Goal: Find specific page/section: Find specific page/section

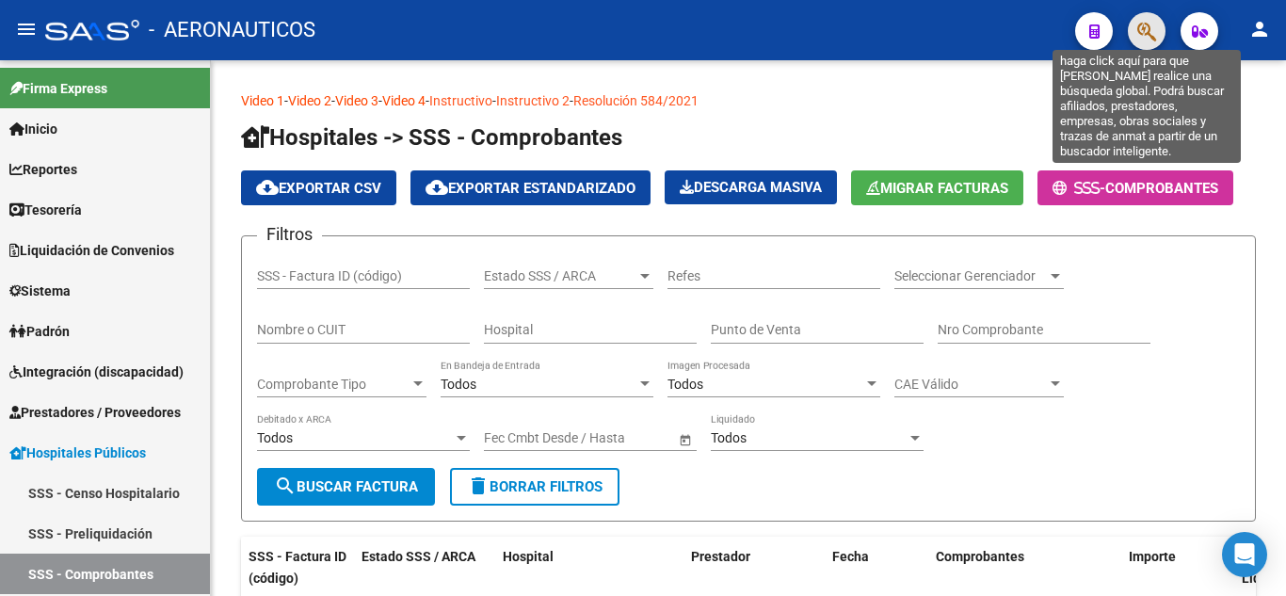
click at [1146, 26] on icon "button" at bounding box center [1146, 32] width 19 height 22
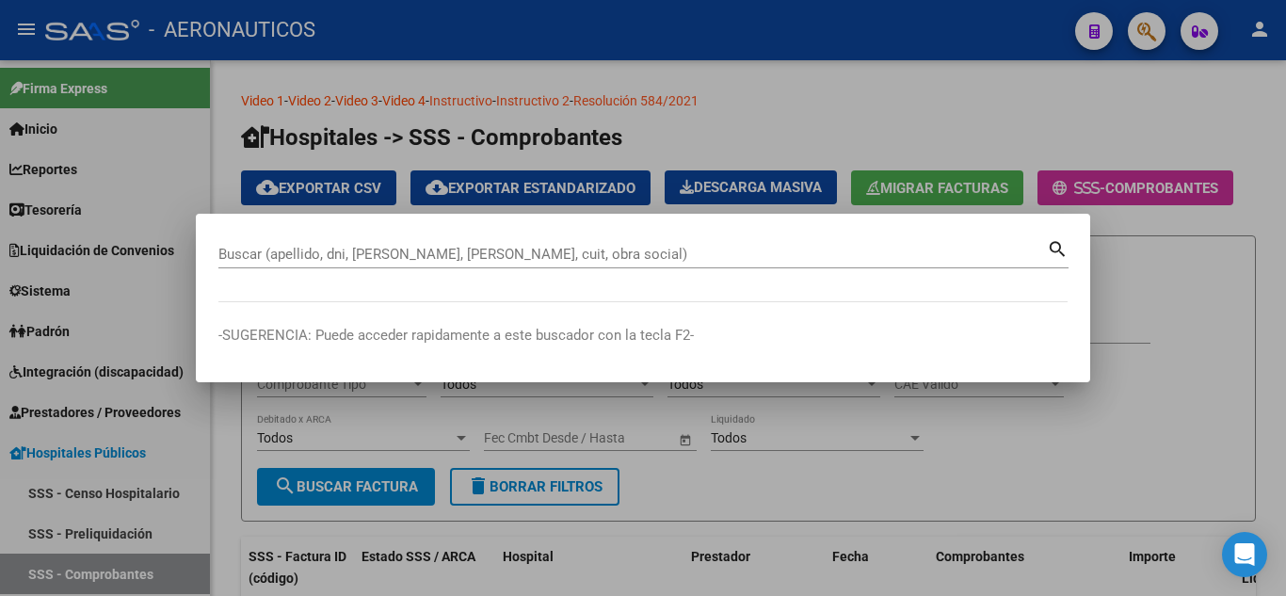
click at [1019, 73] on div at bounding box center [643, 298] width 1286 height 596
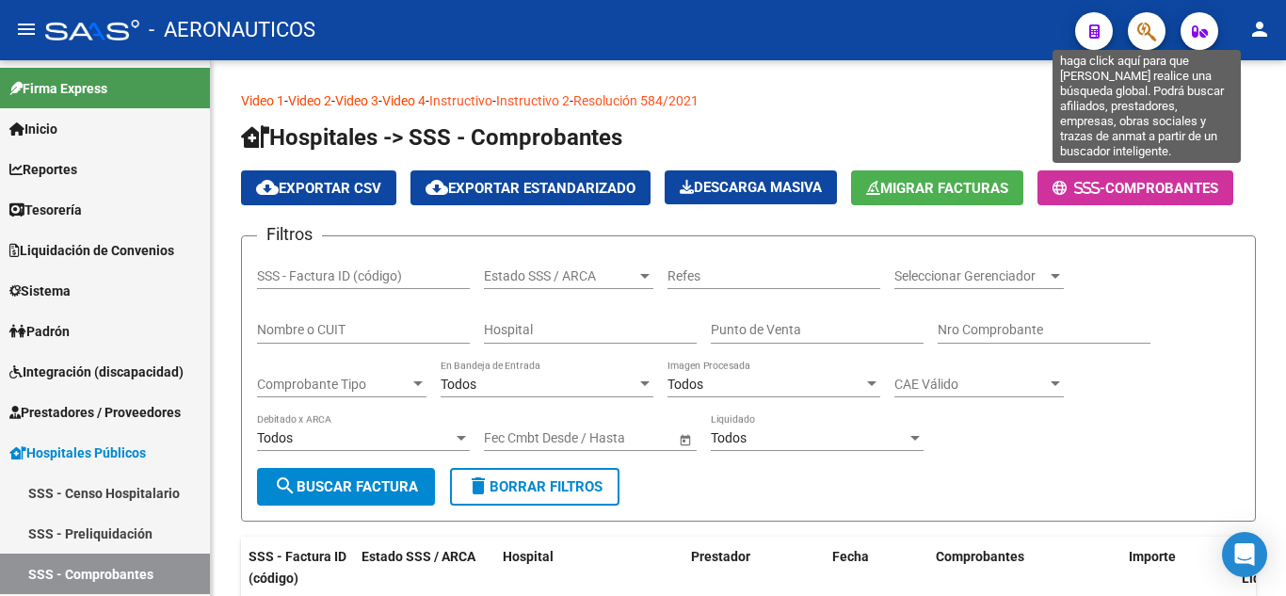
click at [1150, 26] on icon "button" at bounding box center [1146, 32] width 19 height 22
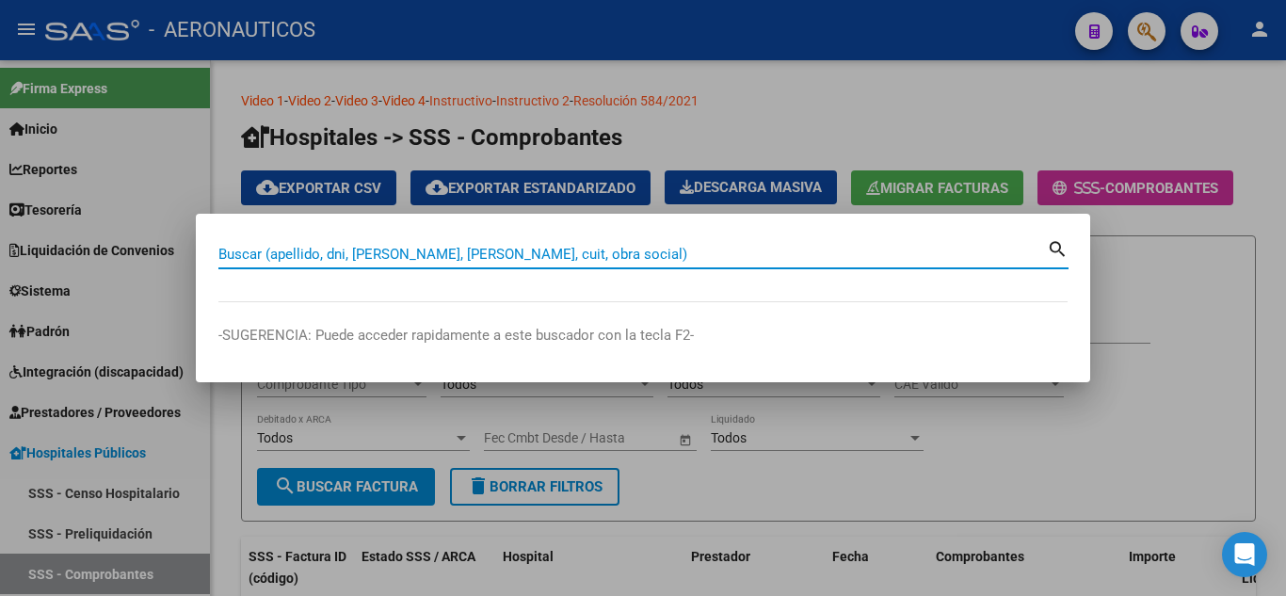
click at [654, 251] on input "Buscar (apellido, dni, [PERSON_NAME], [PERSON_NAME], cuit, obra social)" at bounding box center [632, 254] width 828 height 17
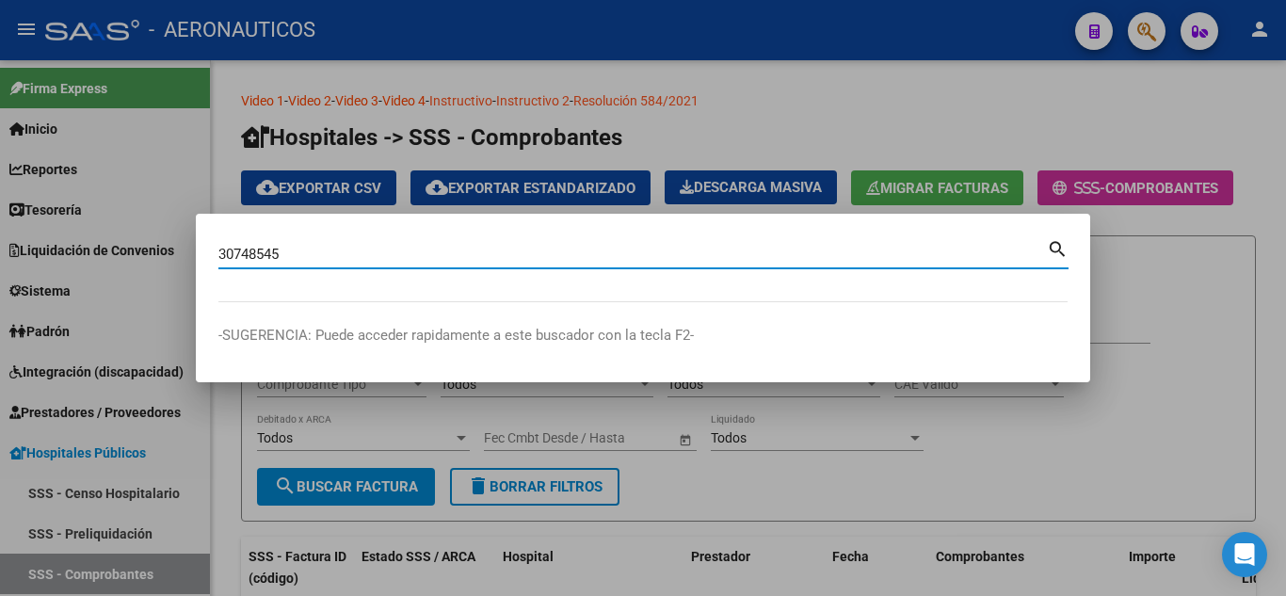
type input "30748545"
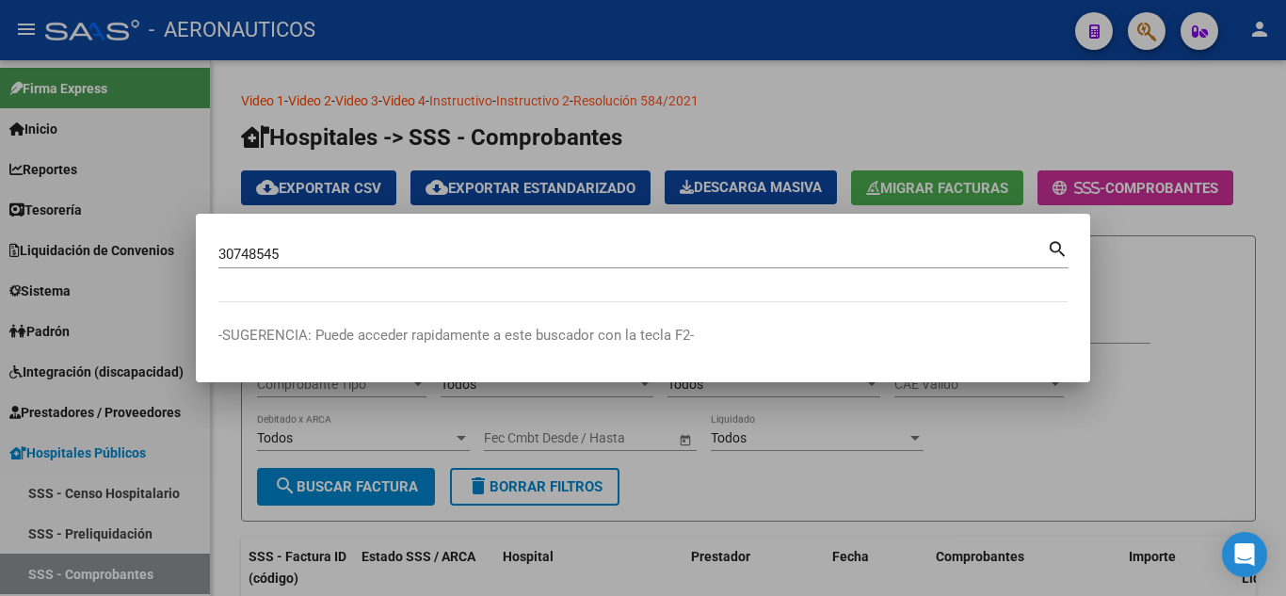
click at [1059, 247] on mat-icon "search" at bounding box center [1058, 247] width 22 height 23
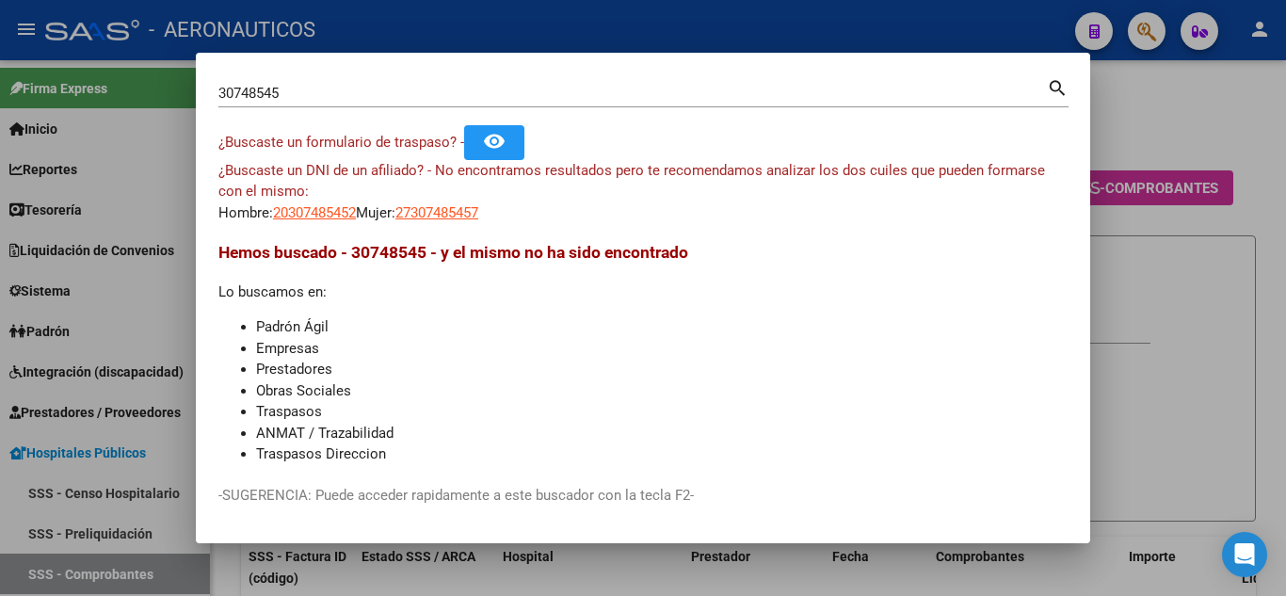
click at [1142, 111] on div at bounding box center [643, 298] width 1286 height 596
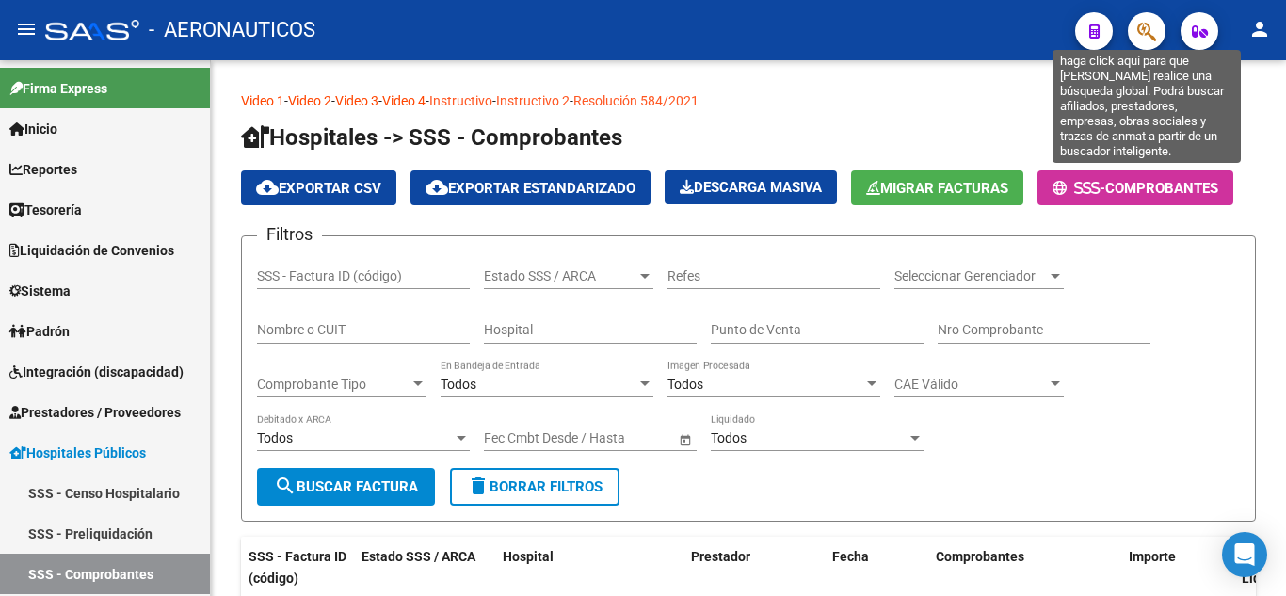
click at [1144, 33] on icon "button" at bounding box center [1146, 32] width 19 height 22
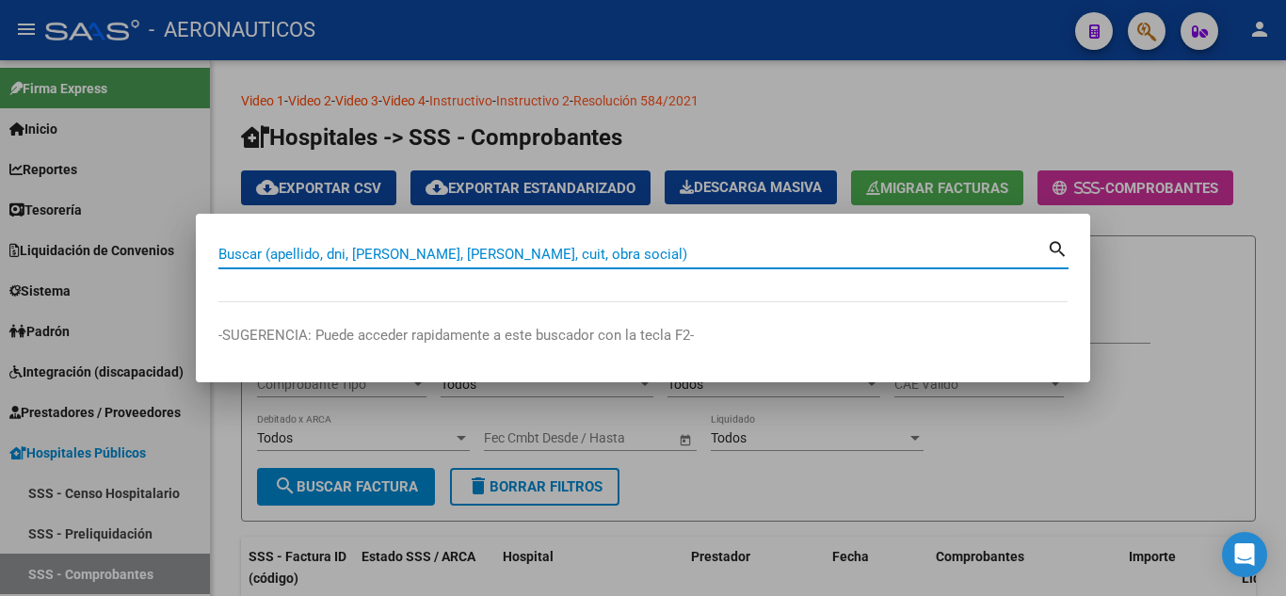
click at [575, 248] on input "Buscar (apellido, dni, [PERSON_NAME], [PERSON_NAME], cuit, obra social)" at bounding box center [632, 254] width 828 height 17
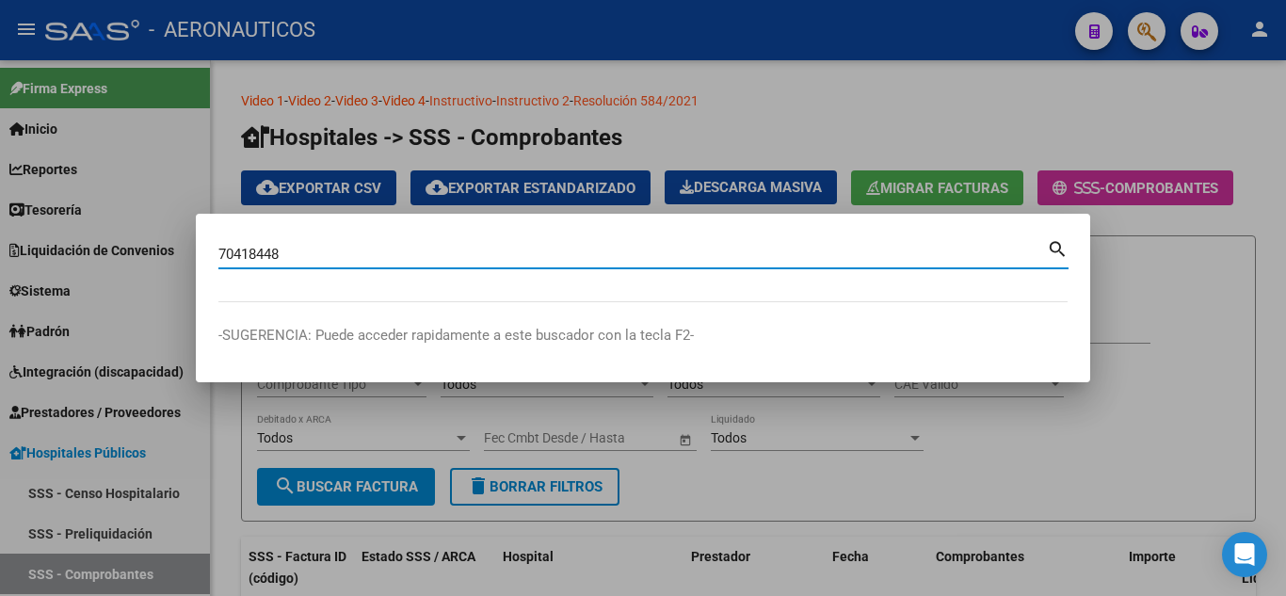
type input "70418448"
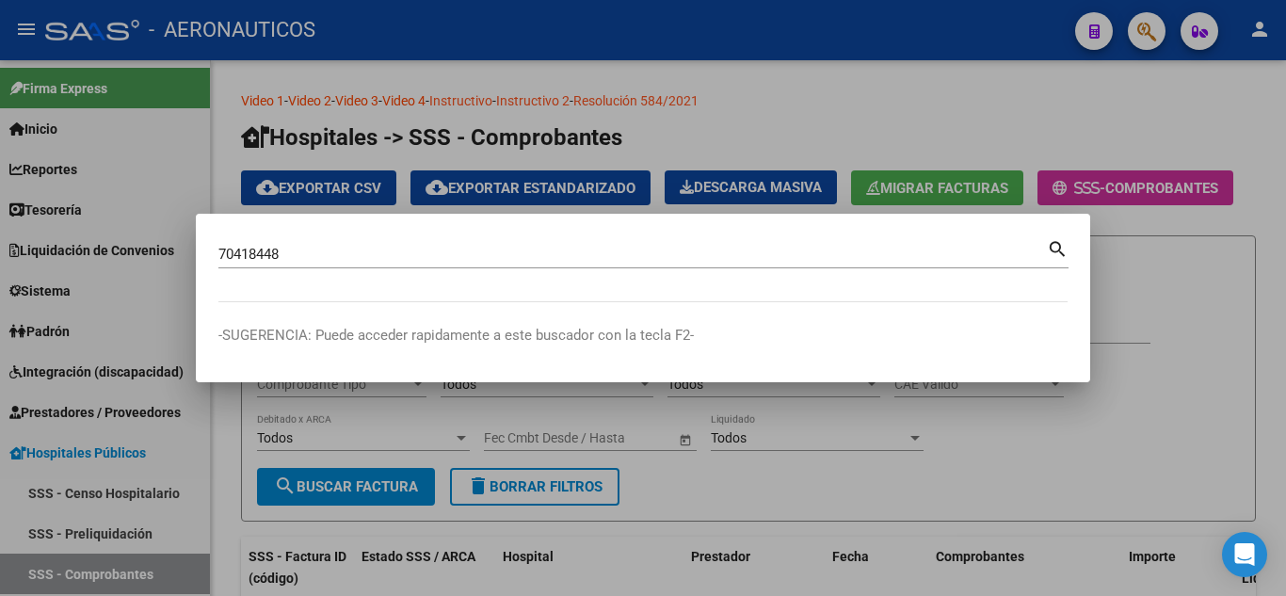
click at [1055, 246] on mat-icon "search" at bounding box center [1058, 247] width 22 height 23
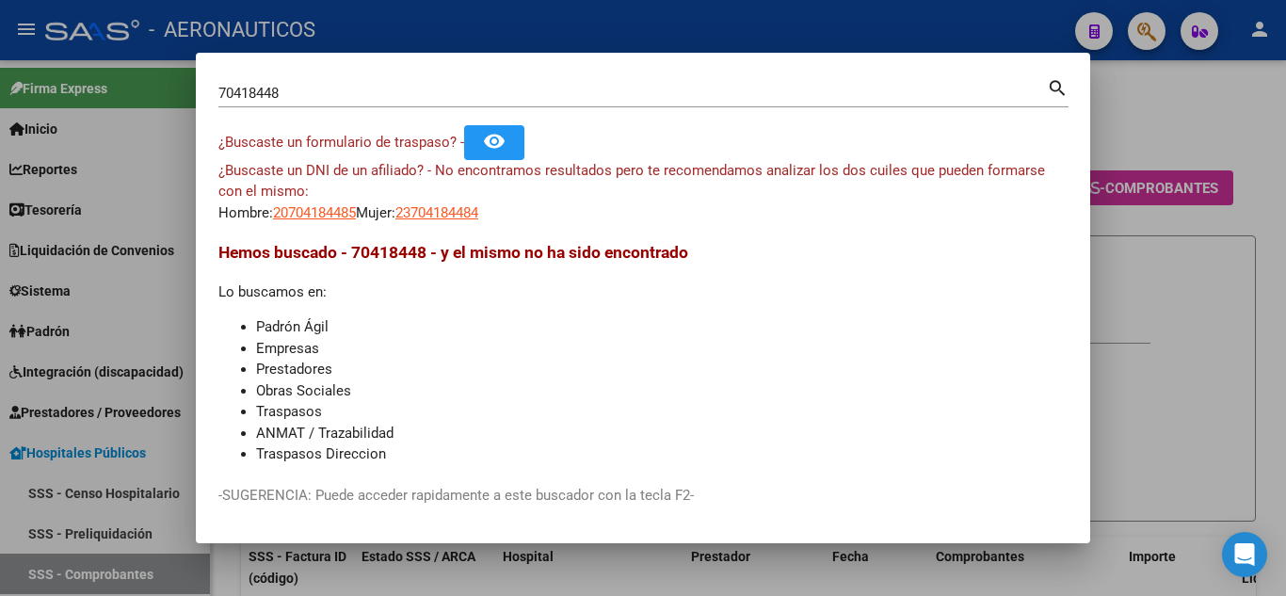
click at [1139, 99] on div at bounding box center [643, 298] width 1286 height 596
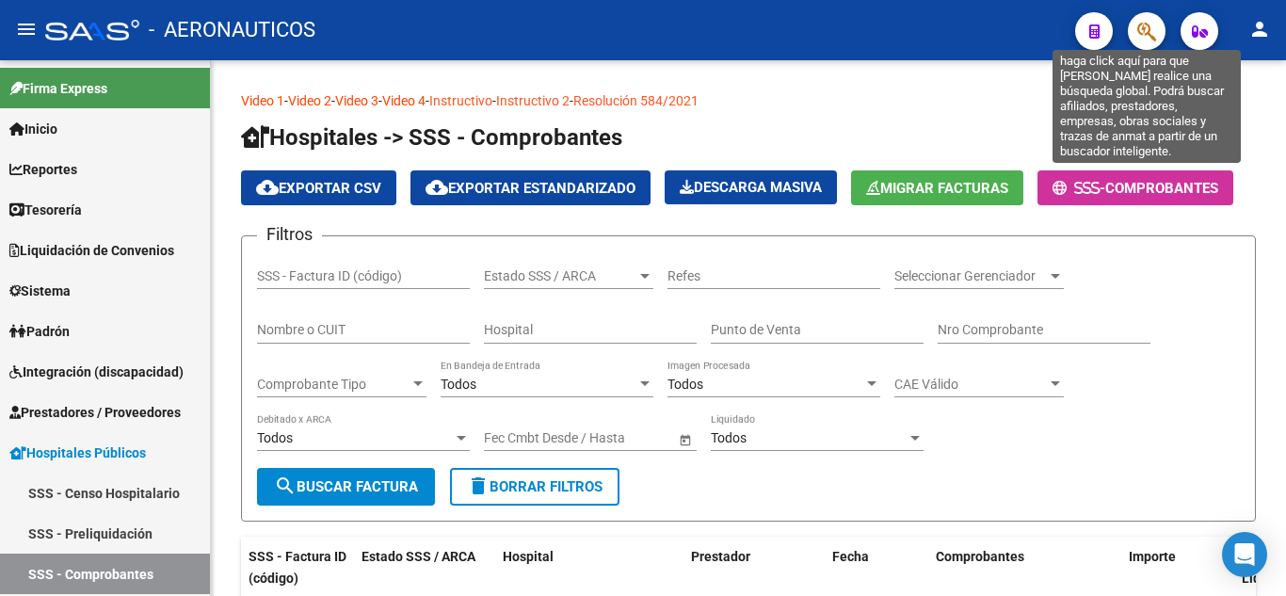
click at [1151, 28] on icon "button" at bounding box center [1146, 32] width 19 height 22
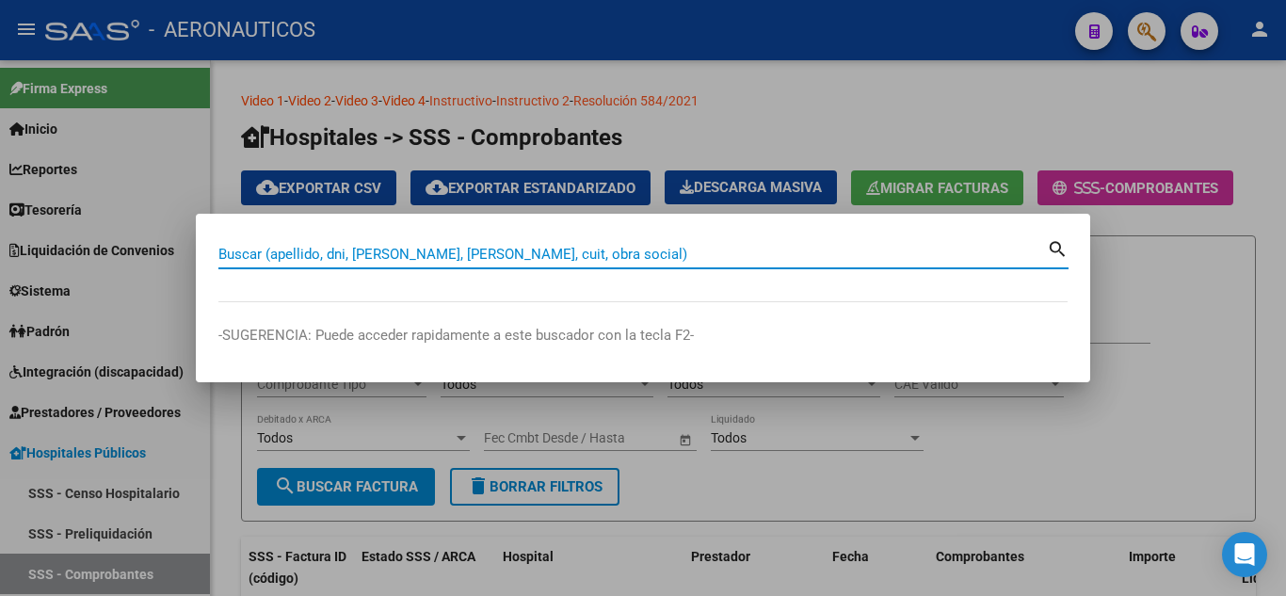
click at [613, 258] on input "Buscar (apellido, dni, [PERSON_NAME], [PERSON_NAME], cuit, obra social)" at bounding box center [632, 254] width 828 height 17
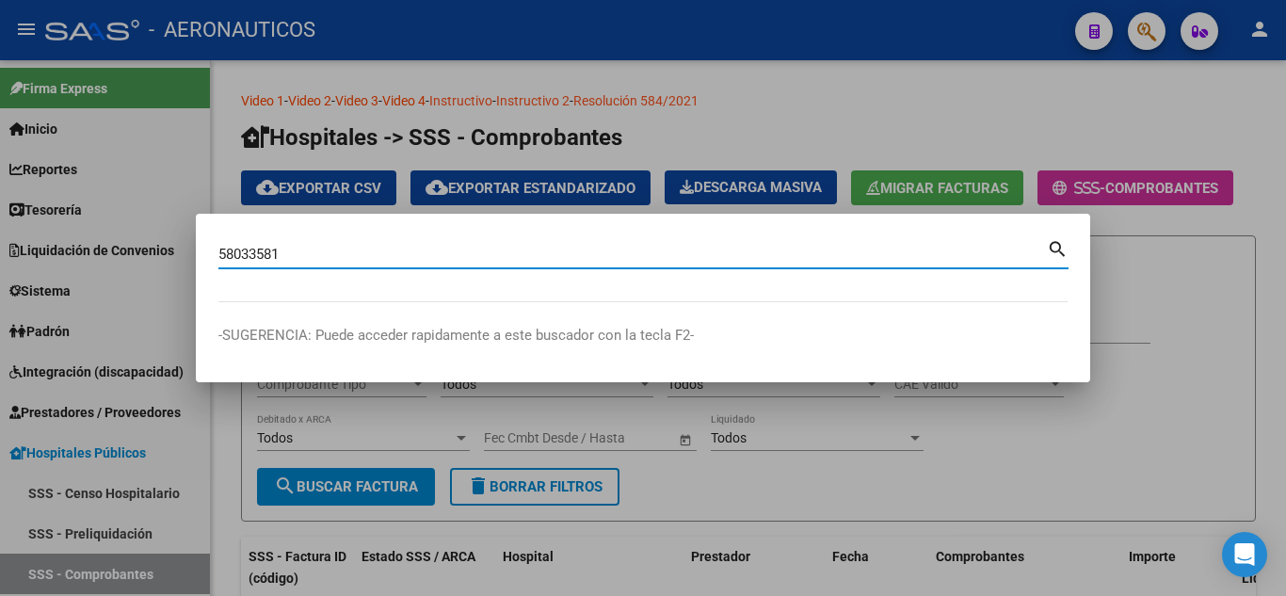
type input "58033581"
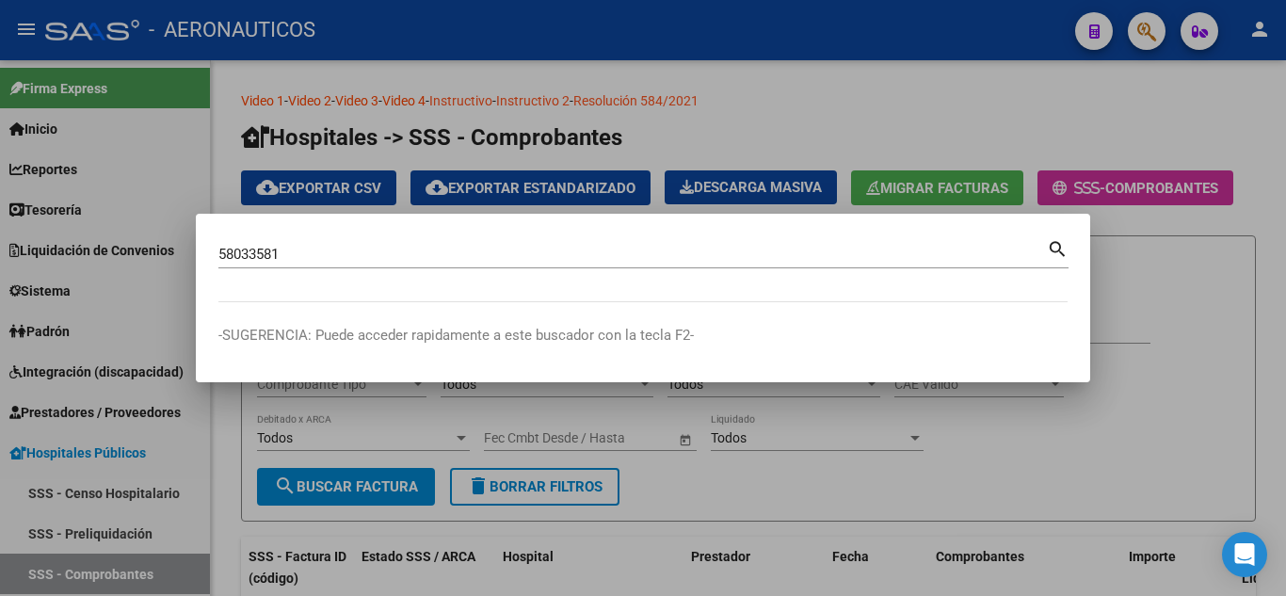
click at [1058, 249] on mat-icon "search" at bounding box center [1058, 247] width 22 height 23
click at [1058, 249] on mat-dialog-content "58033581 Buscar (apellido, dni, [PERSON_NAME], nro traspaso, cuit, obra social)…" at bounding box center [643, 269] width 894 height 66
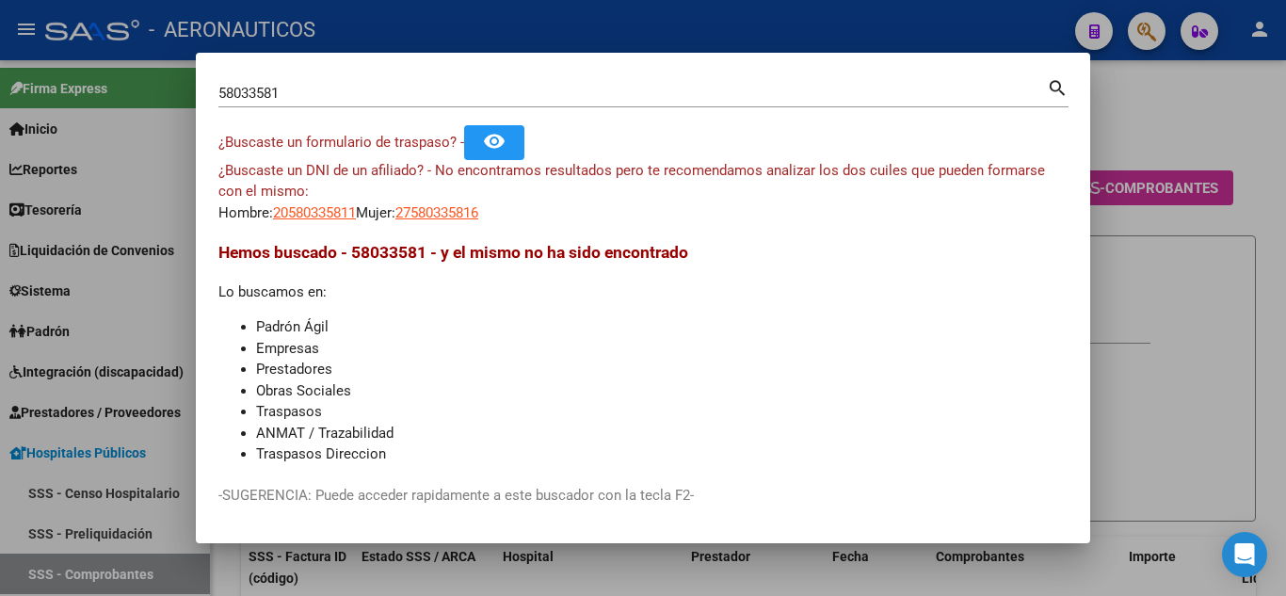
click at [1120, 95] on div at bounding box center [643, 298] width 1286 height 596
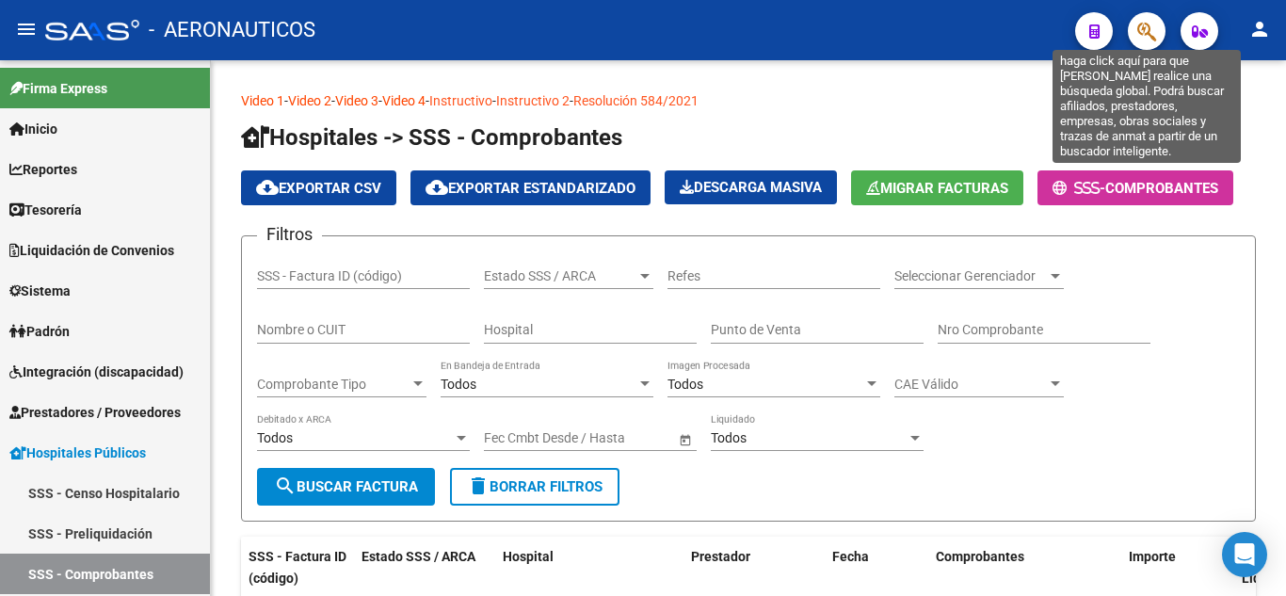
click at [1152, 30] on icon "button" at bounding box center [1146, 32] width 19 height 22
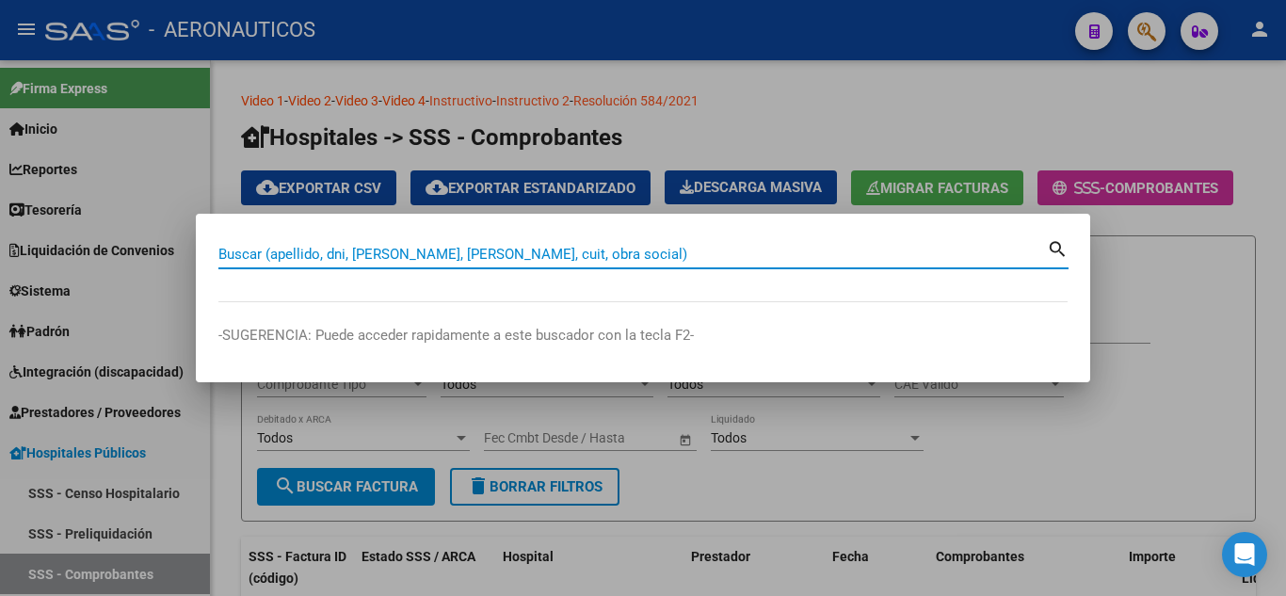
click at [789, 253] on input "Buscar (apellido, dni, [PERSON_NAME], [PERSON_NAME], cuit, obra social)" at bounding box center [632, 254] width 828 height 17
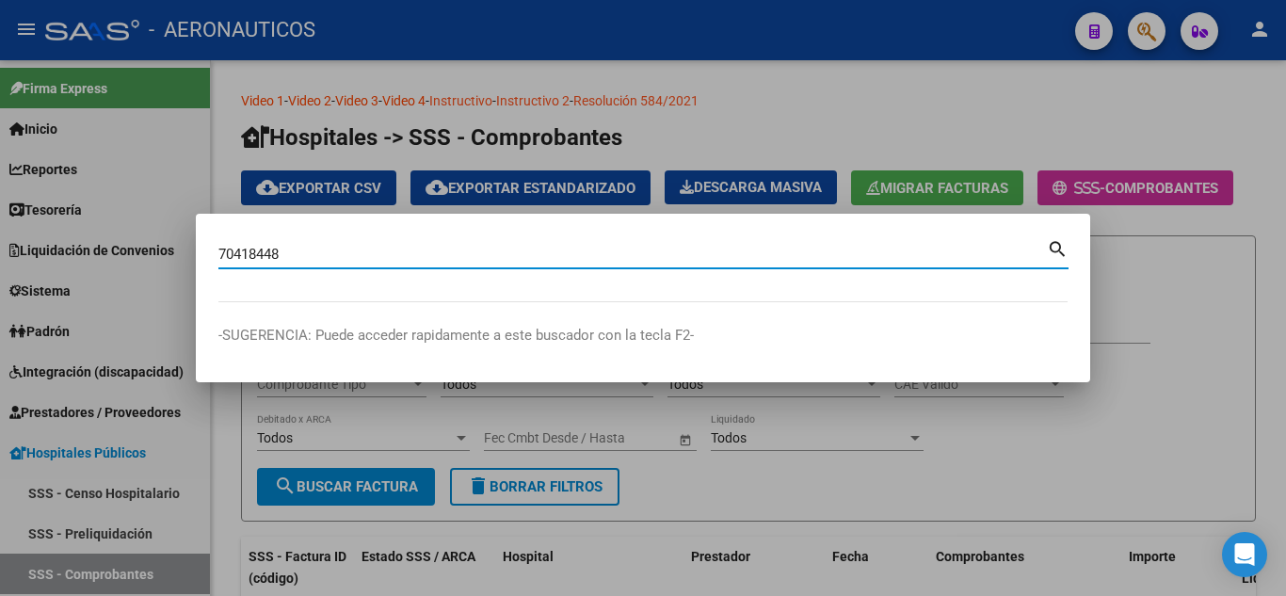
type input "70418448"
click at [1057, 248] on mat-icon "search" at bounding box center [1058, 247] width 22 height 23
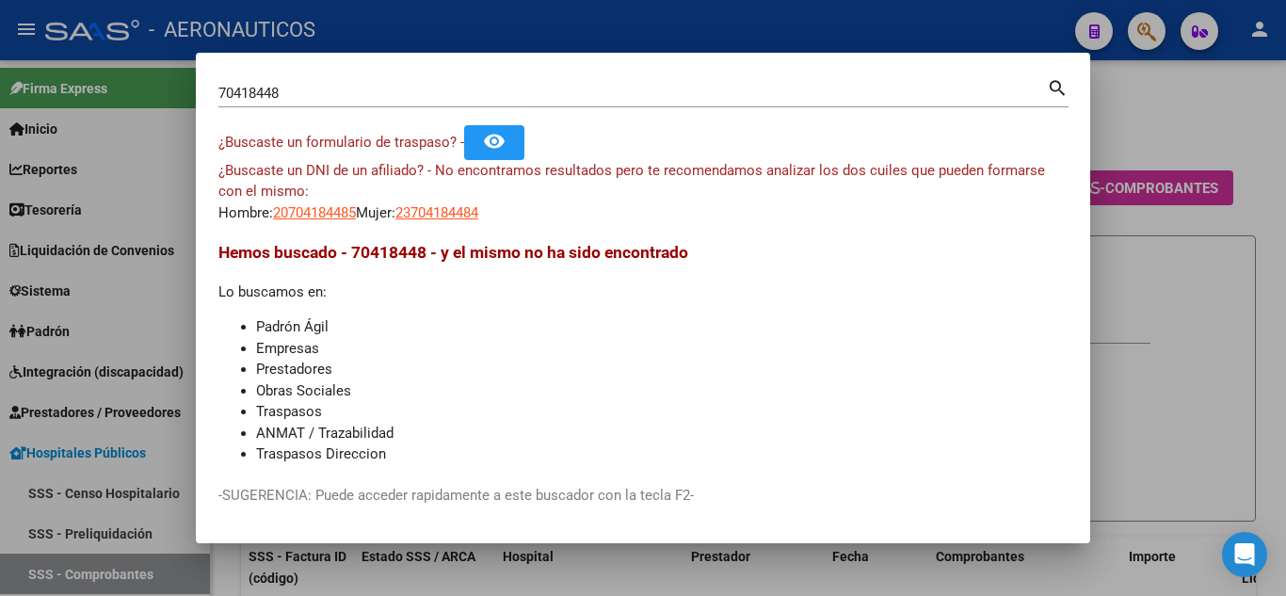
click at [1135, 96] on div at bounding box center [643, 298] width 1286 height 596
